Goal: Check status: Check status

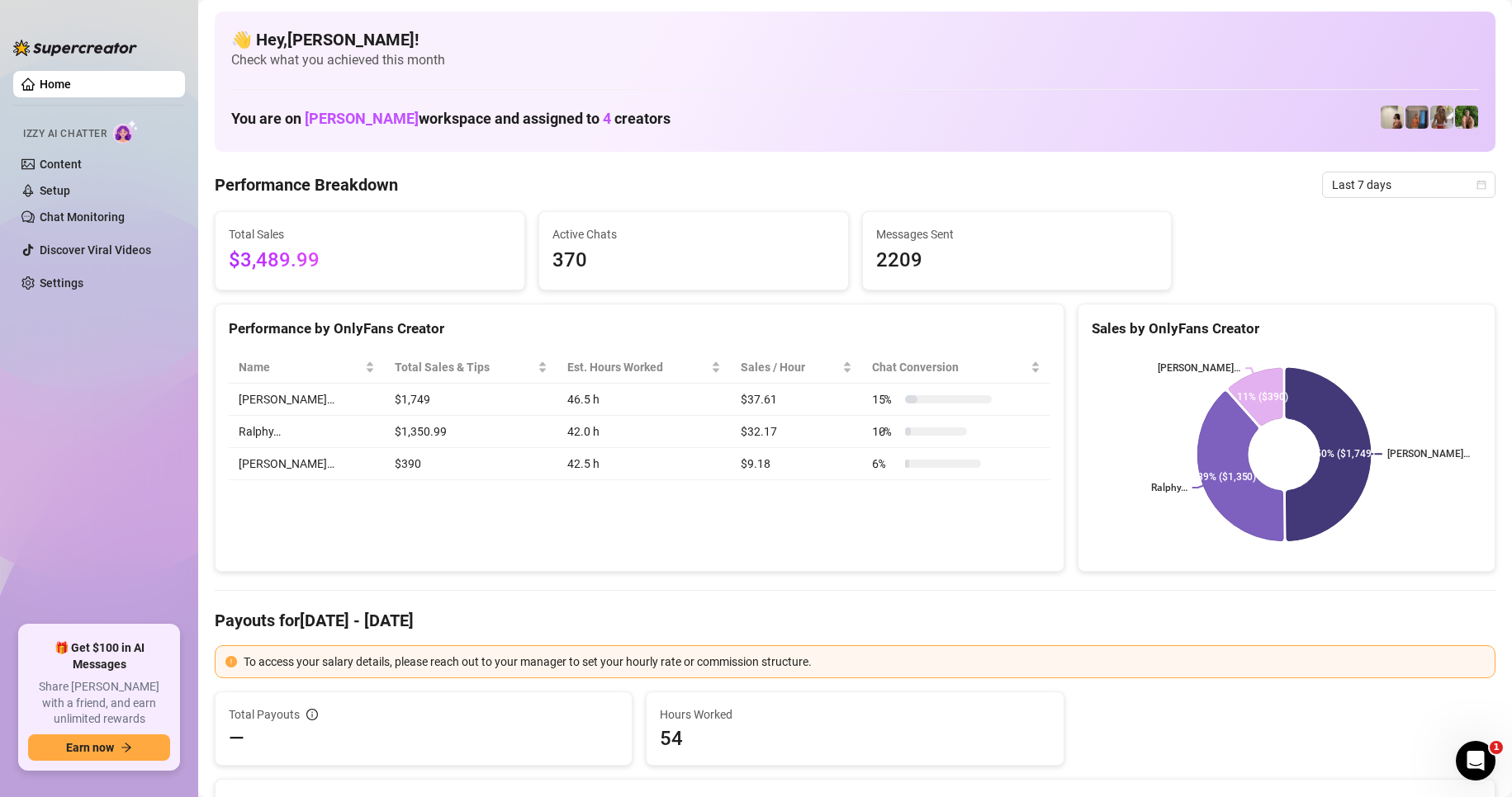
click at [1371, 187] on span "Last 7 days" at bounding box center [1408, 185] width 153 height 24
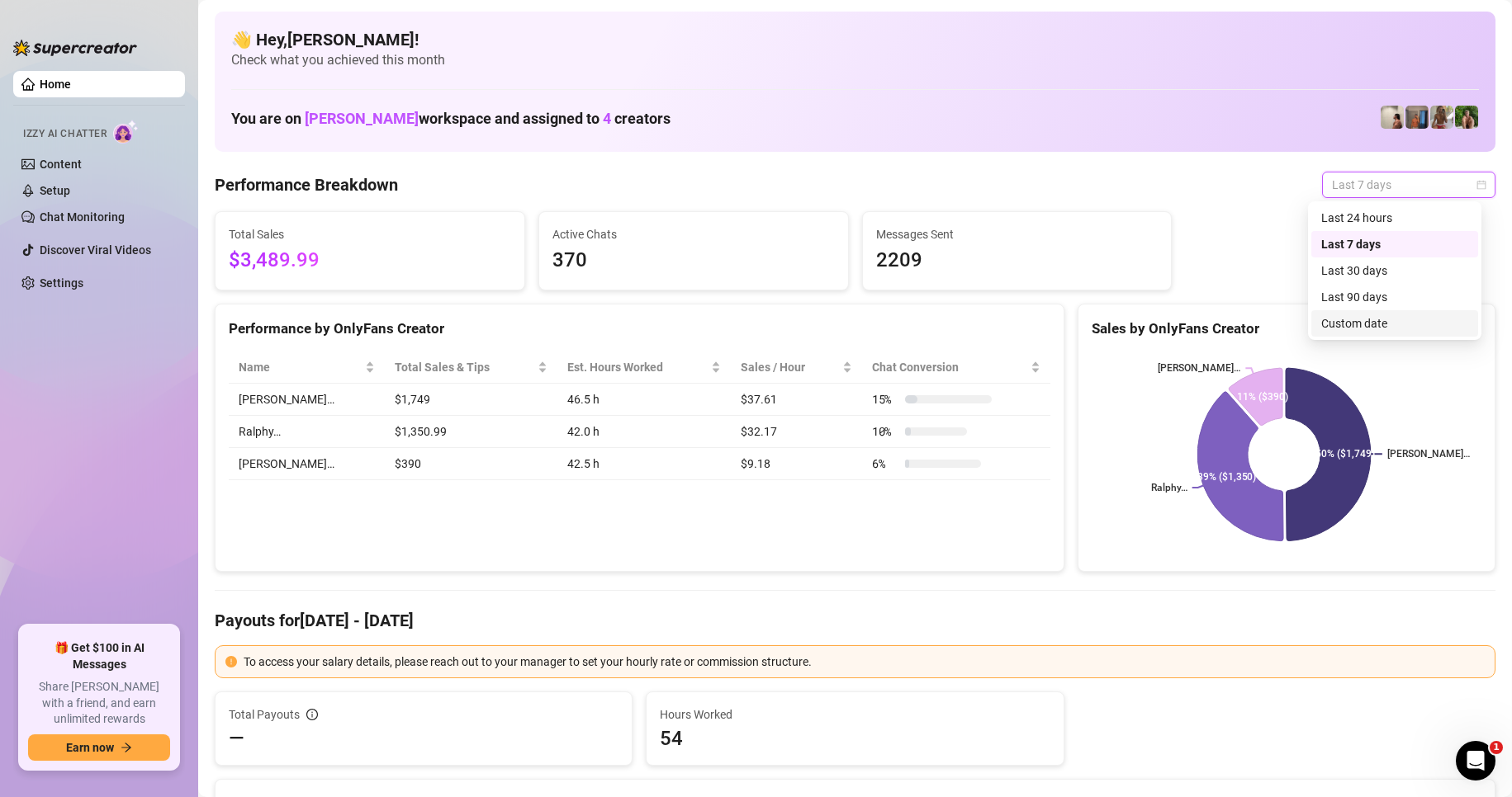
click at [1361, 314] on div "Custom date" at bounding box center [1395, 323] width 147 height 18
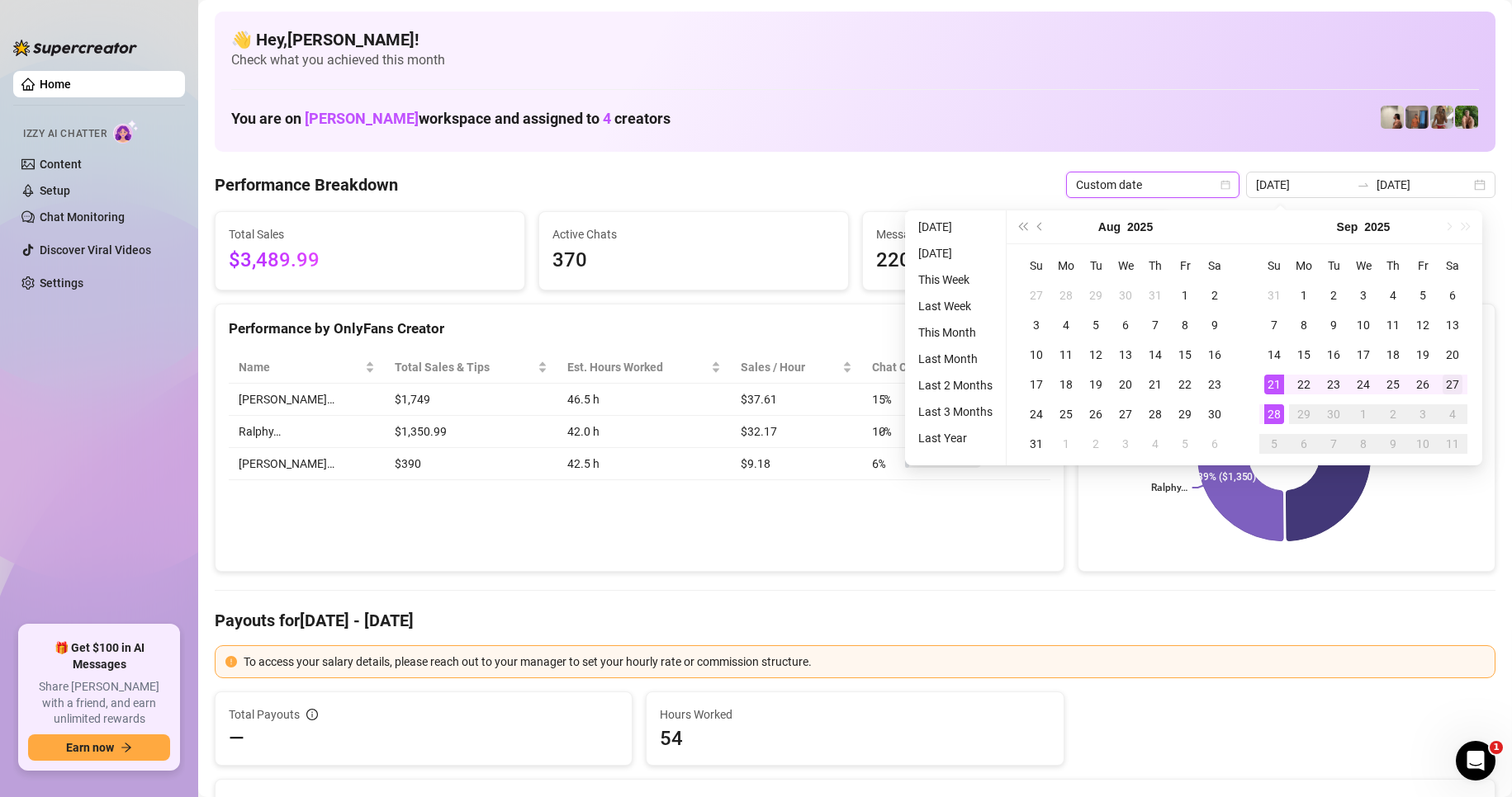
type input "[DATE]"
click at [1451, 385] on div "27" at bounding box center [1453, 385] width 20 height 20
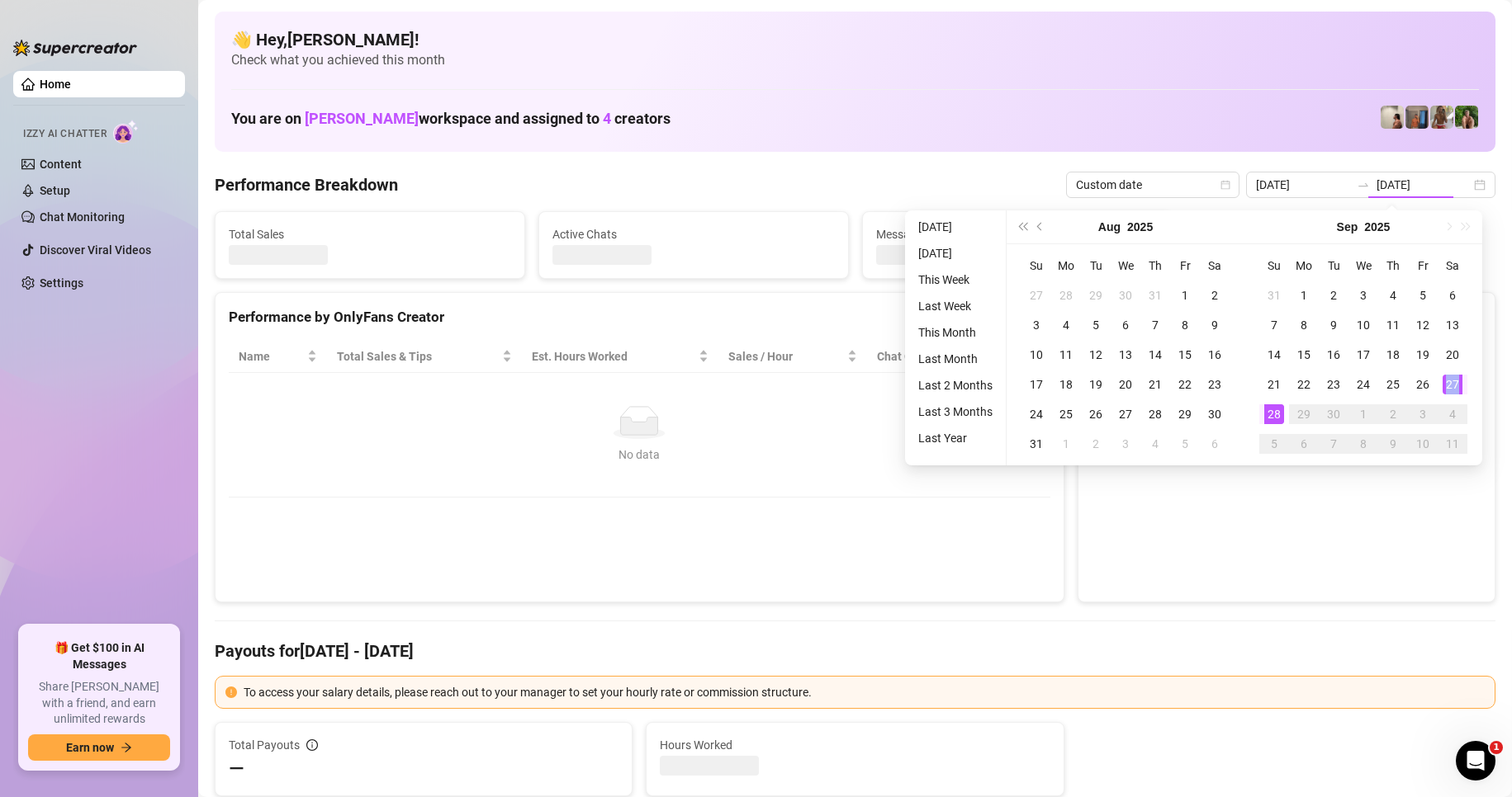
type input "[DATE]"
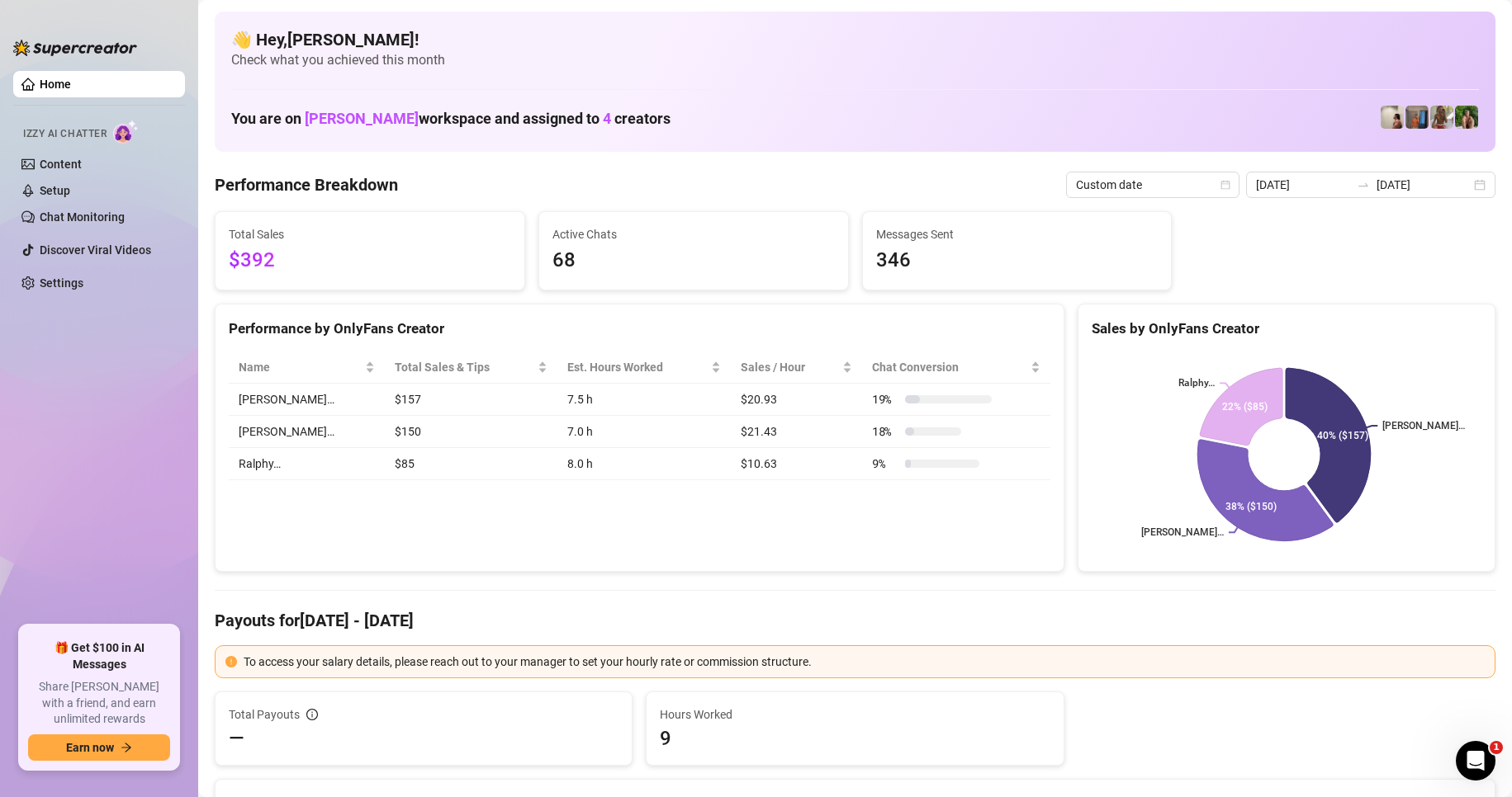
drag, startPoint x: 828, startPoint y: 533, endPoint x: 1238, endPoint y: 262, distance: 491.5
click at [837, 526] on div "Performance by OnlyFans Creator Name Total Sales & Tips Est. Hours Worked Sales…" at bounding box center [639, 438] width 850 height 269
